Goal: Task Accomplishment & Management: Manage account settings

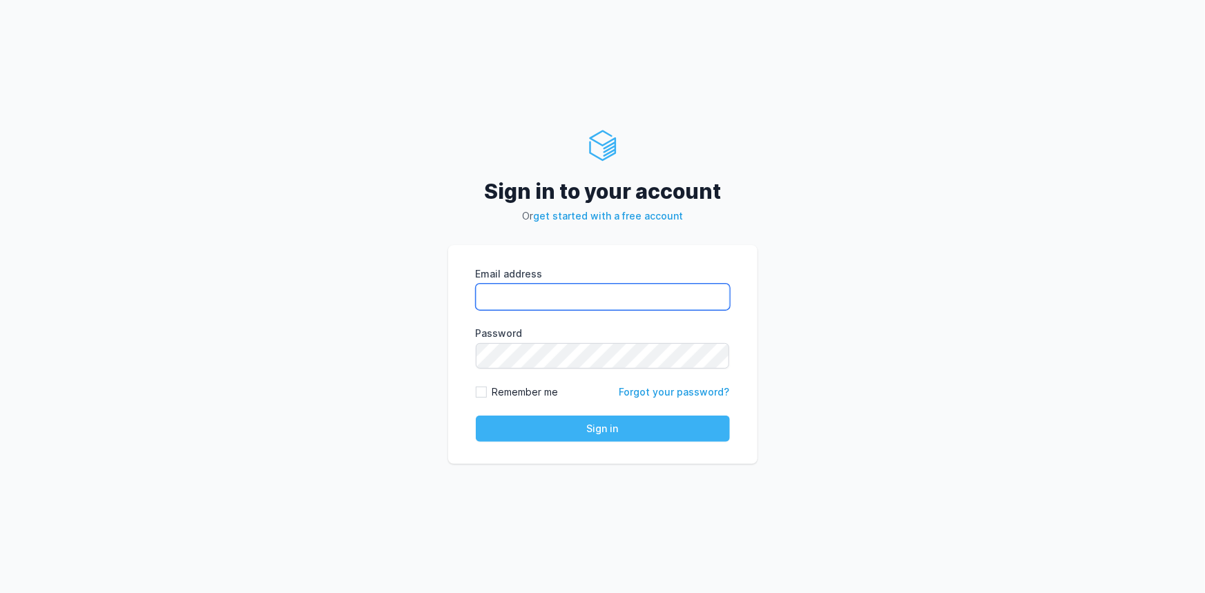
type input "rahul.raikar@cdmx.in"
click at [527, 433] on button "Sign in" at bounding box center [603, 429] width 254 height 26
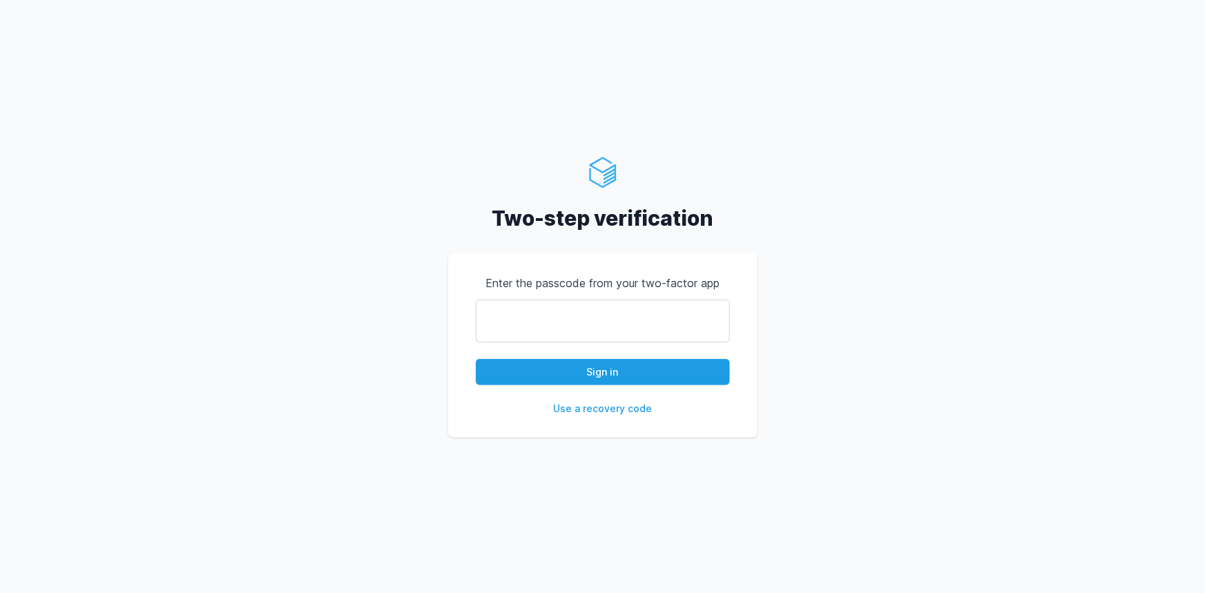
click at [531, 320] on input "text" at bounding box center [603, 321] width 254 height 43
type input "919439"
click at [476, 359] on button "Sign in" at bounding box center [603, 372] width 254 height 26
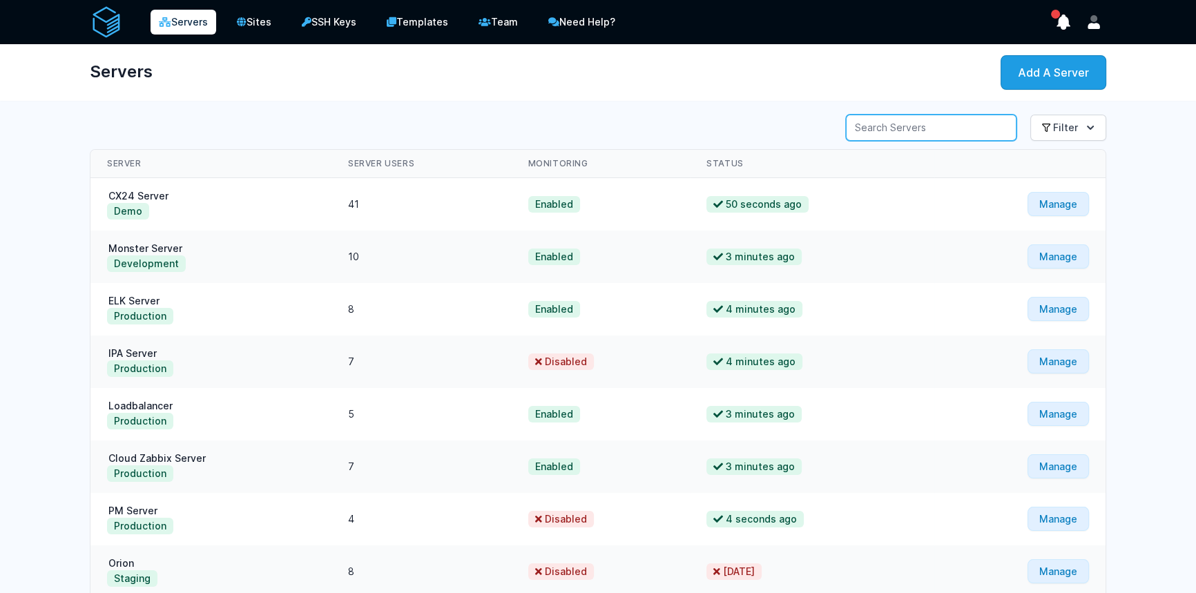
click at [893, 124] on input "Server Search" at bounding box center [931, 128] width 171 height 26
type input "pm"
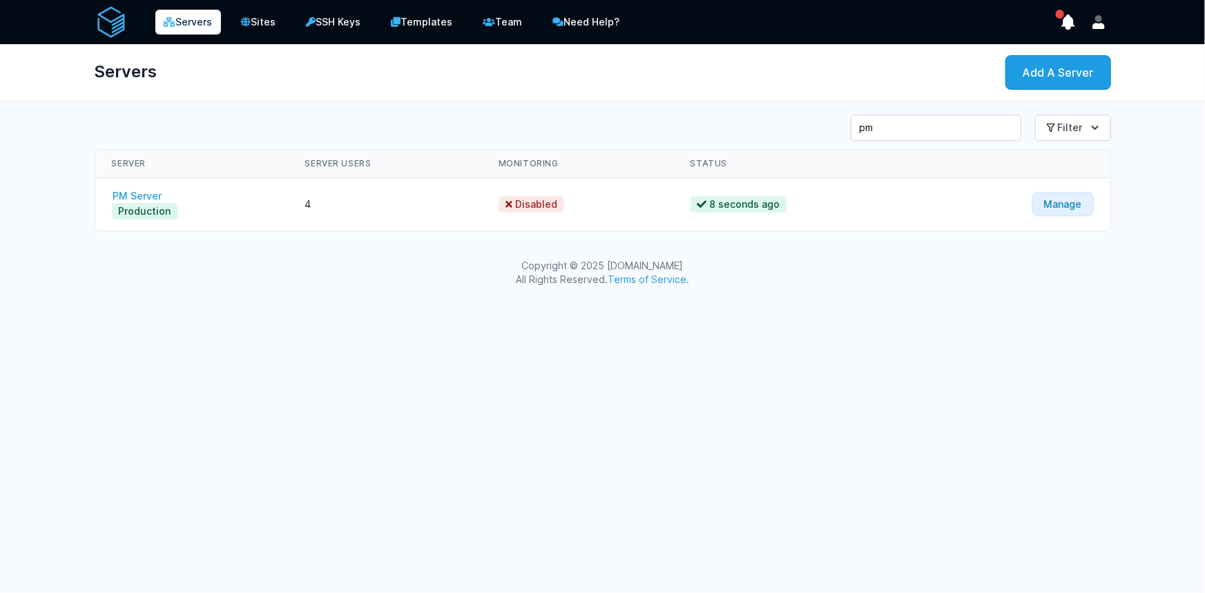
click at [158, 196] on link "PM Server" at bounding box center [138, 196] width 52 height 12
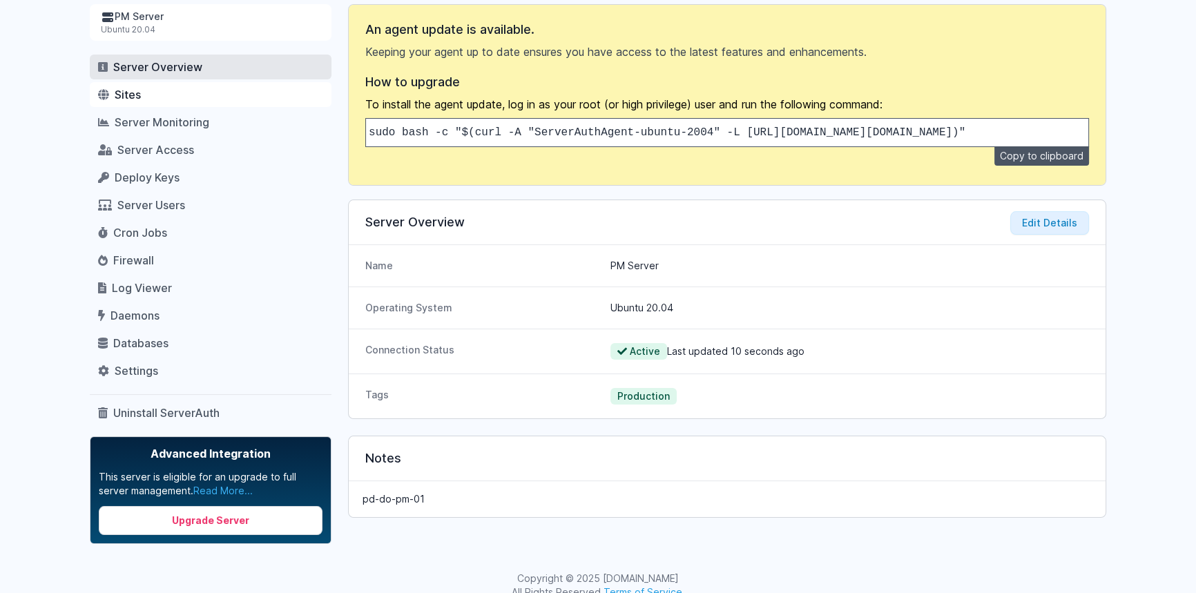
scroll to position [129, 0]
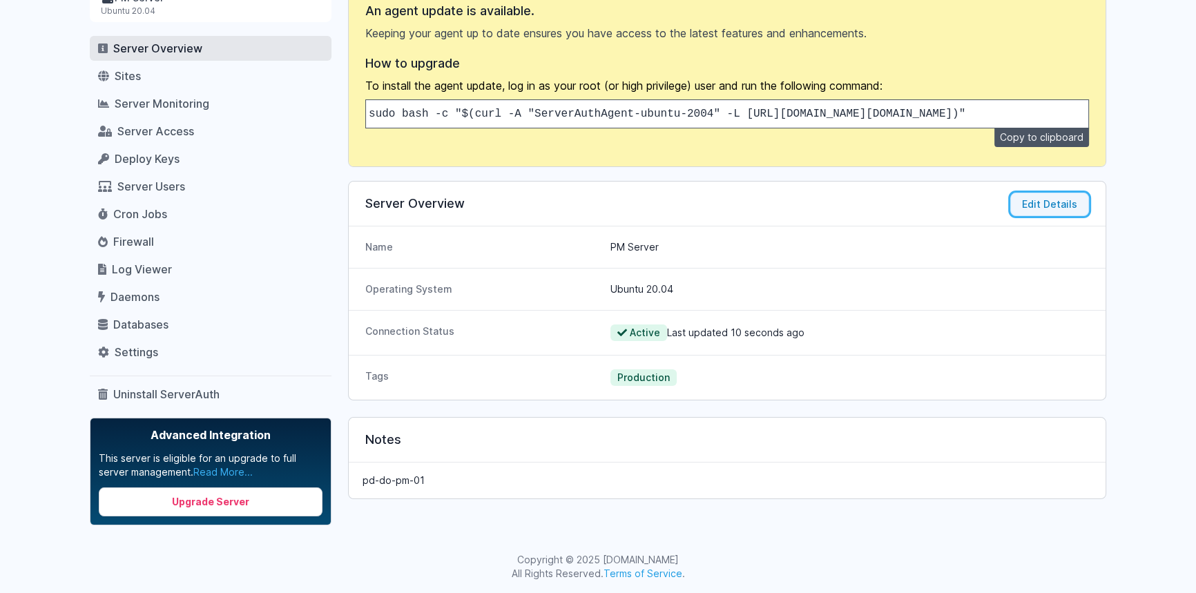
click at [1030, 207] on button "Edit Details" at bounding box center [1049, 204] width 79 height 23
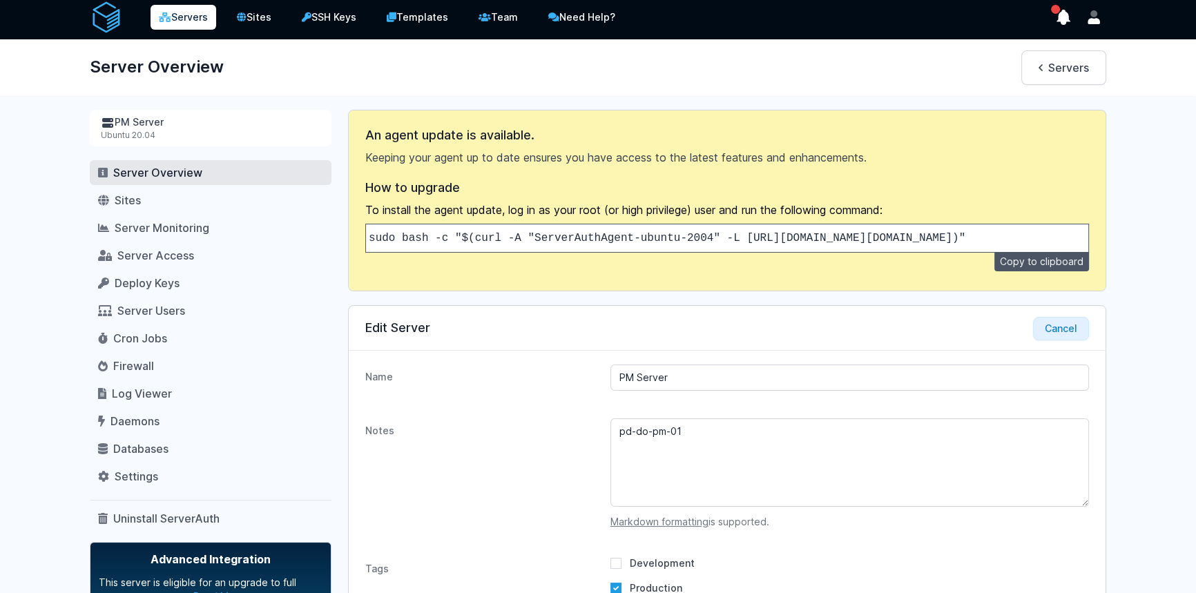
scroll to position [0, 0]
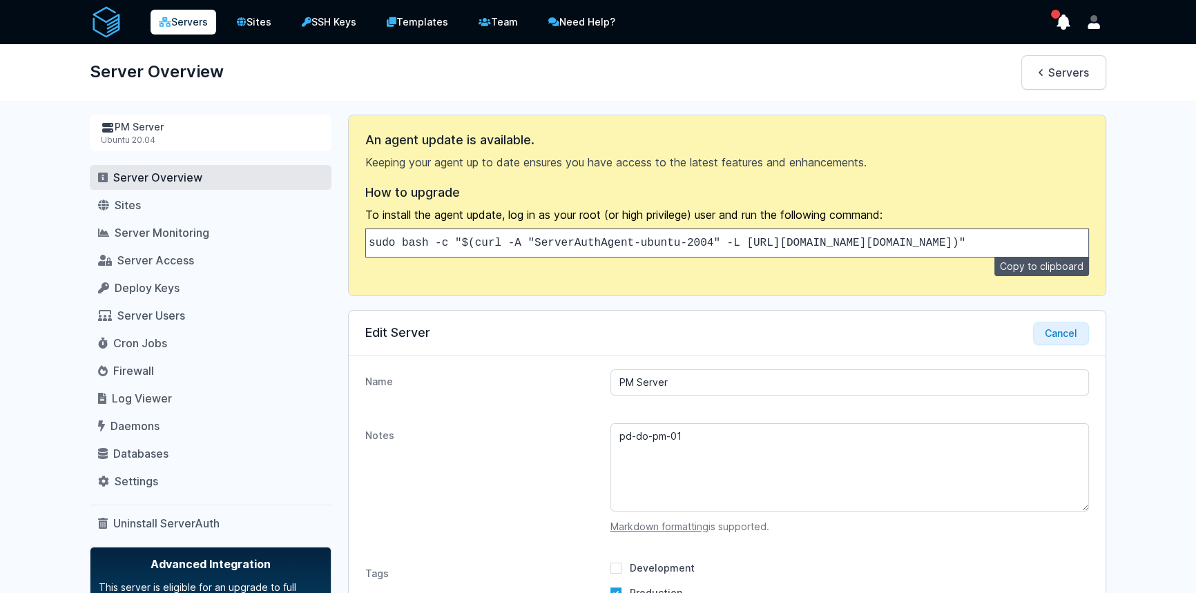
click at [12, 211] on div "Servers Sites SSH Keys Templates Team Need Help?" at bounding box center [598, 388] width 1196 height 776
drag, startPoint x: 655, startPoint y: 255, endPoint x: 713, endPoint y: 252, distance: 58.1
click at [713, 252] on pre "sudo bash -c "$(curl -A "ServerAuthAgent-ubuntu-2004" -L https://api.serverauth…" at bounding box center [727, 243] width 724 height 29
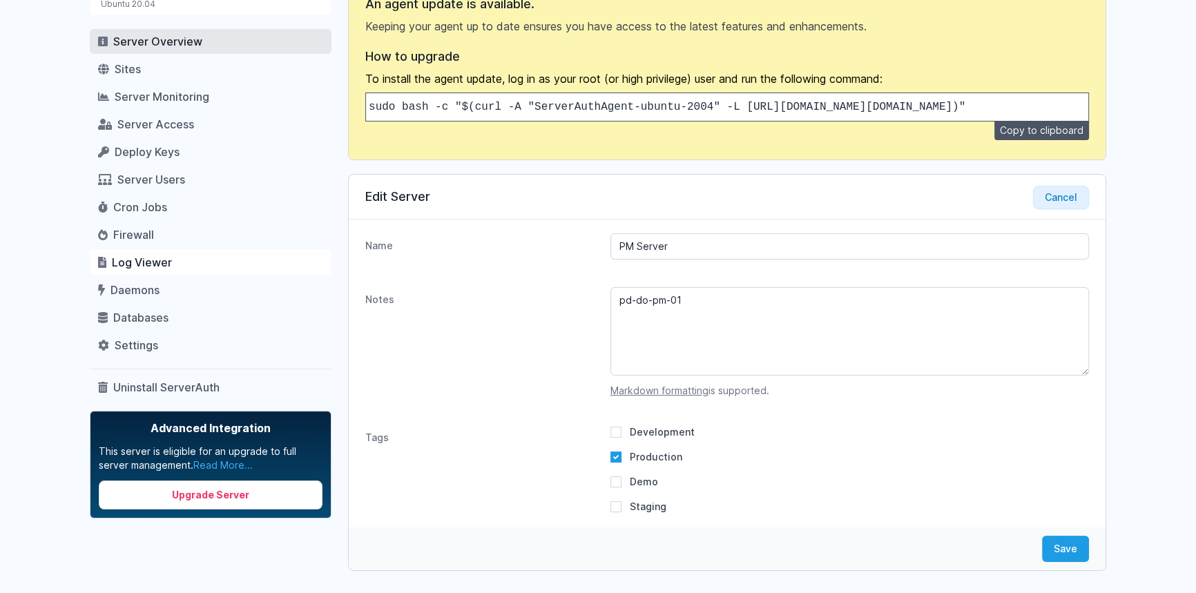
scroll to position [151, 0]
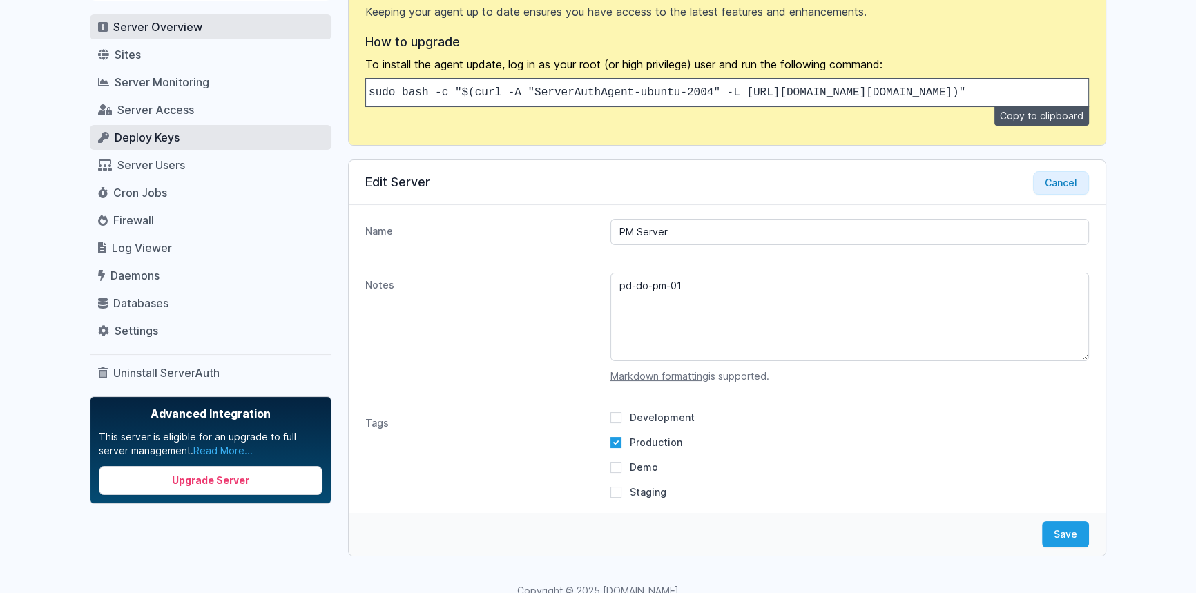
click at [197, 145] on link "Deploy Keys" at bounding box center [211, 137] width 242 height 25
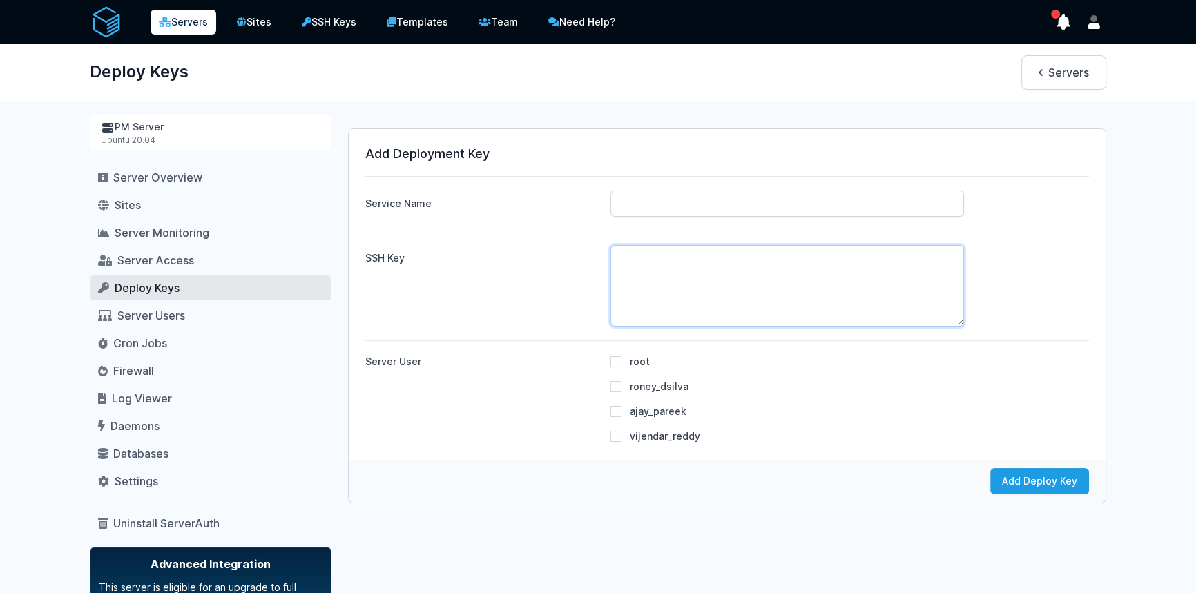
click at [672, 288] on textarea "SSH Key" at bounding box center [787, 285] width 354 height 81
click at [671, 304] on textarea "SSH Key" at bounding box center [787, 285] width 354 height 81
paste textarea "ssh-rsa AAAAB3NzaC1yc2EAAAADAQABAAABgQCxn2POqMwDNVGJi4ahPWC9BMylB7FN264423bSVQt…"
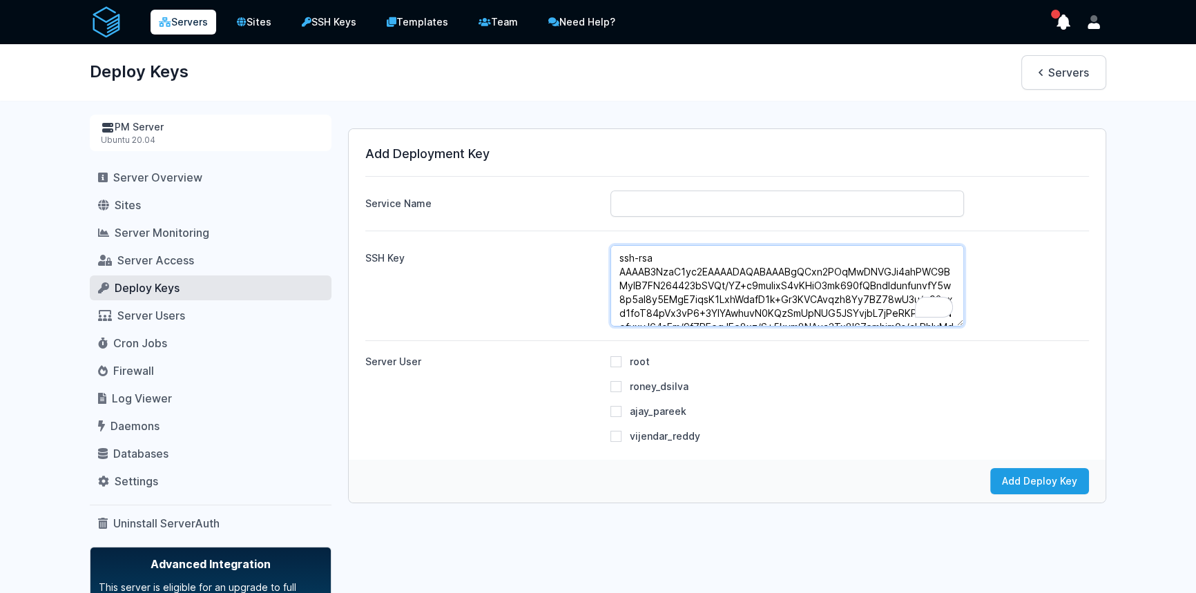
scroll to position [90, 0]
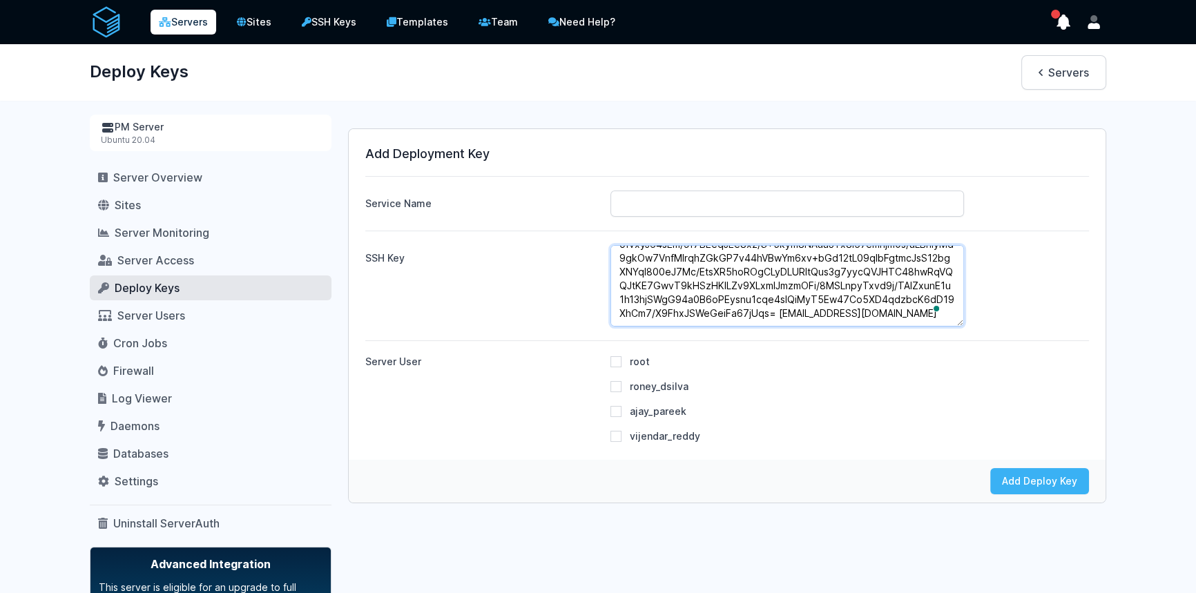
type textarea "ssh-rsa AAAAB3NzaC1yc2EAAAADAQABAAABgQCxn2POqMwDNVGJi4ahPWC9BMylB7FN264423bSVQt…"
click at [1043, 479] on button "Add Deploy Key" at bounding box center [1039, 481] width 99 height 26
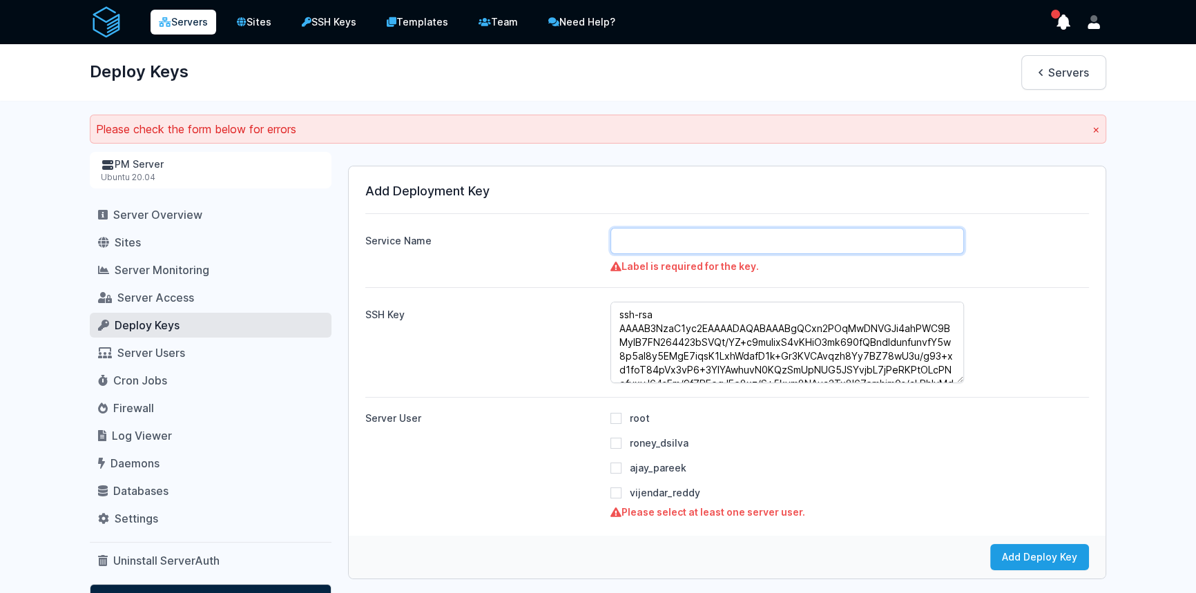
click at [648, 242] on input "Service Name" at bounding box center [787, 241] width 354 height 26
type input "Rahul"
click at [1029, 563] on button "Add Deploy Key" at bounding box center [1039, 557] width 99 height 26
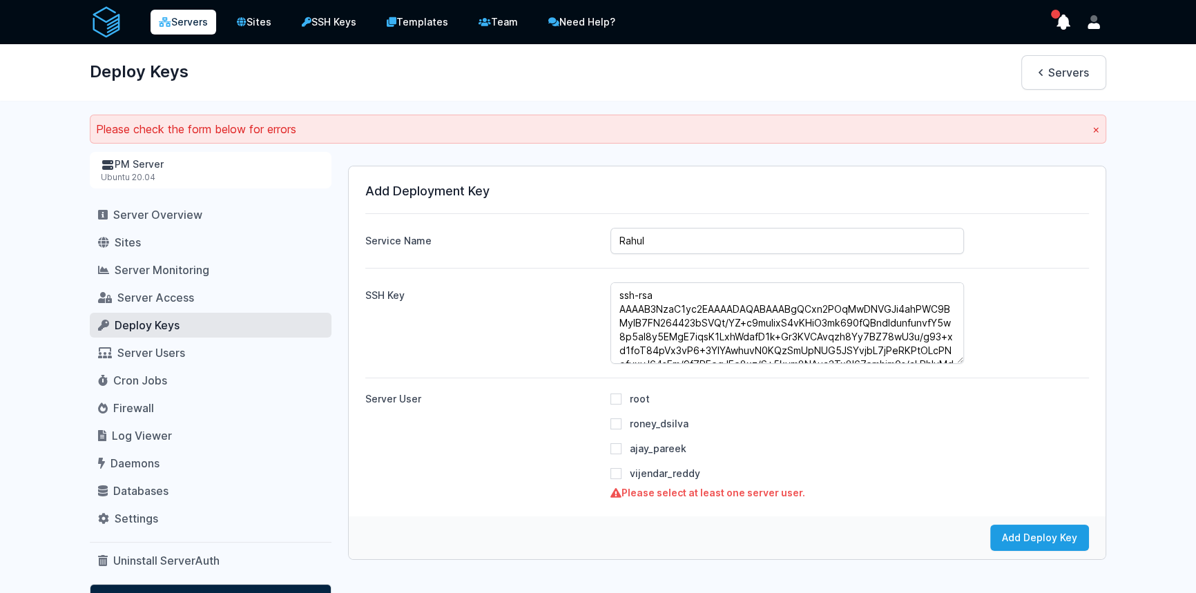
click at [616, 392] on div at bounding box center [615, 399] width 11 height 14
click at [617, 403] on input "root" at bounding box center [615, 399] width 11 height 11
checkbox input "true"
click at [1030, 542] on button "Add Deploy Key" at bounding box center [1039, 538] width 99 height 26
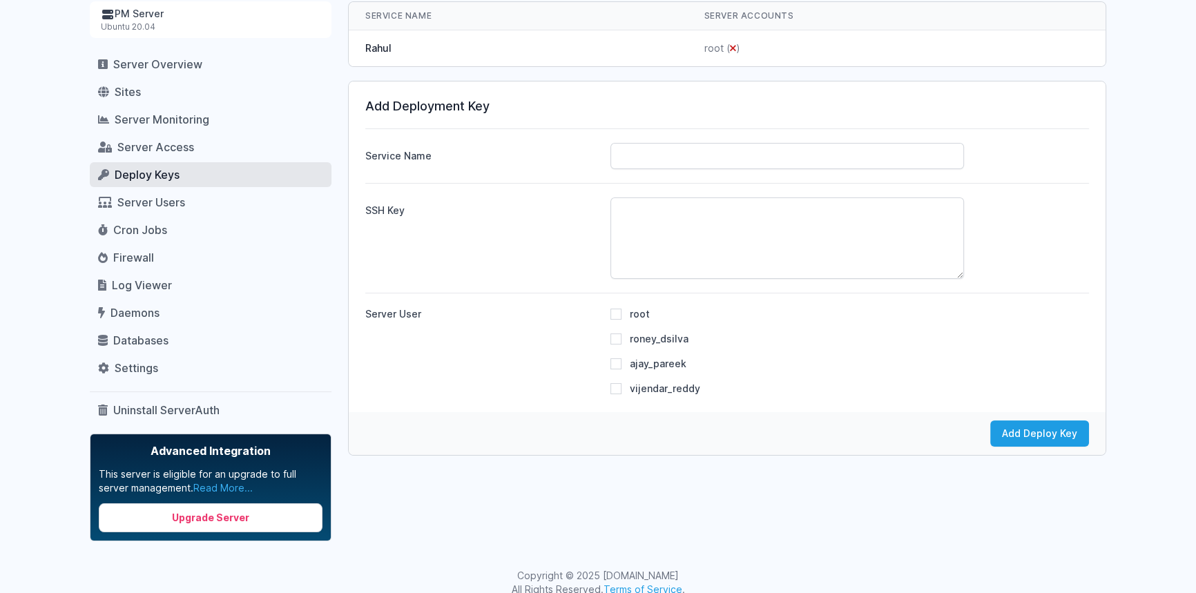
scroll to position [75, 0]
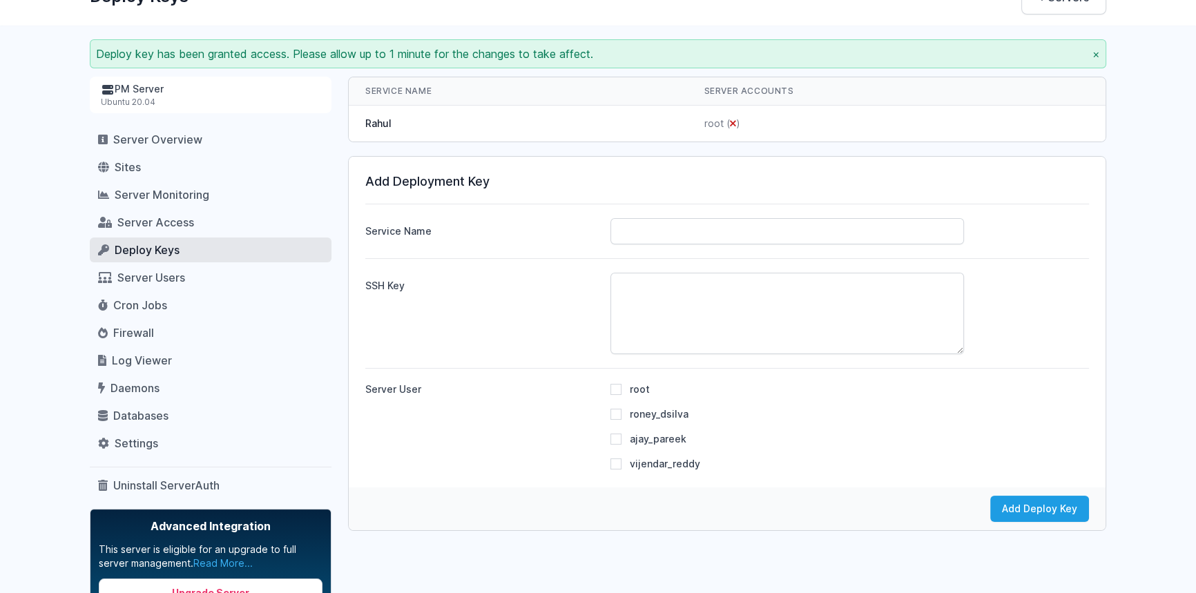
click at [738, 119] on form "( )" at bounding box center [732, 123] width 17 height 12
click at [734, 119] on icon "submit" at bounding box center [733, 124] width 6 height 10
